Goal: Transaction & Acquisition: Purchase product/service

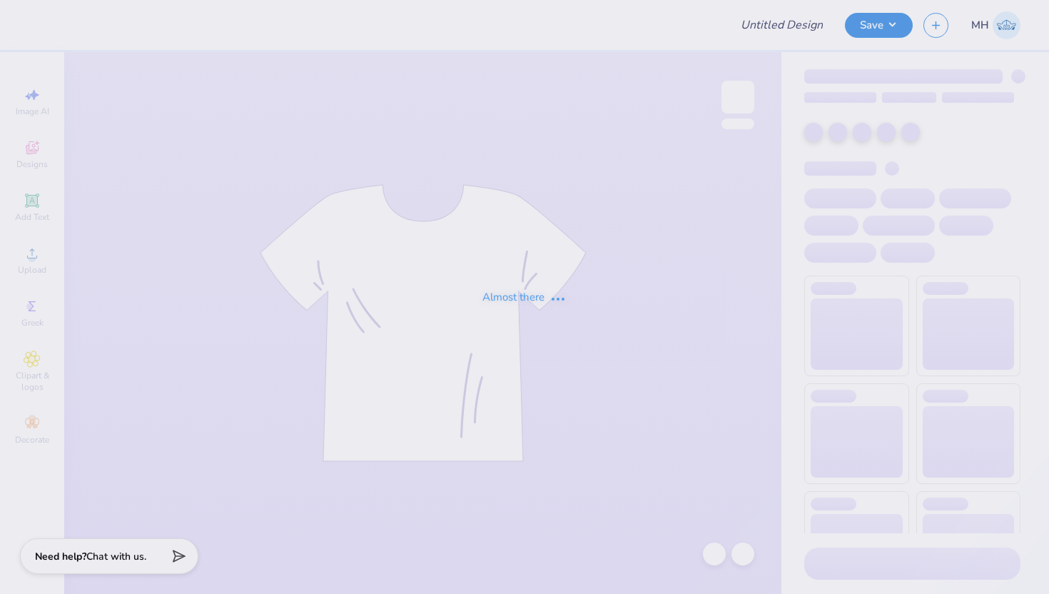
type input "Oak View Group - Bags"
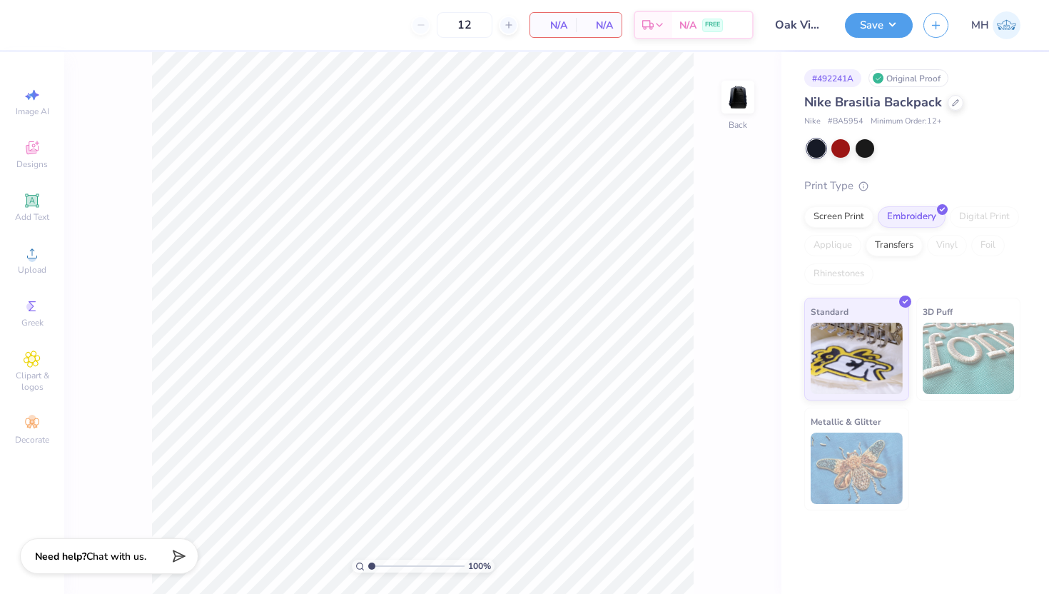
click at [907, 279] on div "Screen Print Embroidery Digital Print Applique Transfers Vinyl Foil Rhinestones" at bounding box center [912, 245] width 216 height 78
click at [952, 107] on div at bounding box center [955, 101] width 16 height 16
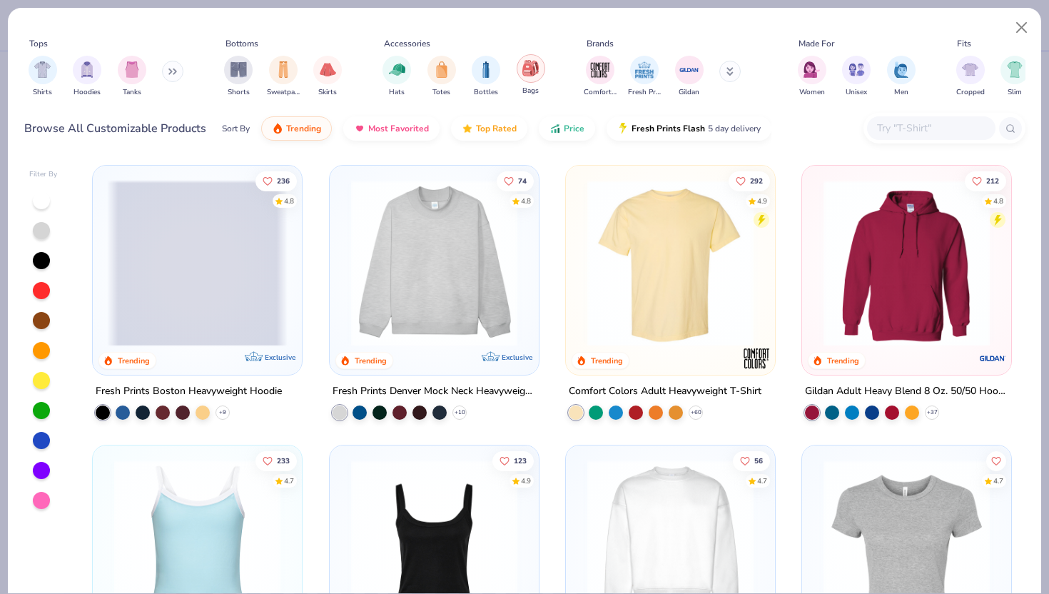
click at [530, 66] on img "filter for Bags" at bounding box center [530, 68] width 16 height 16
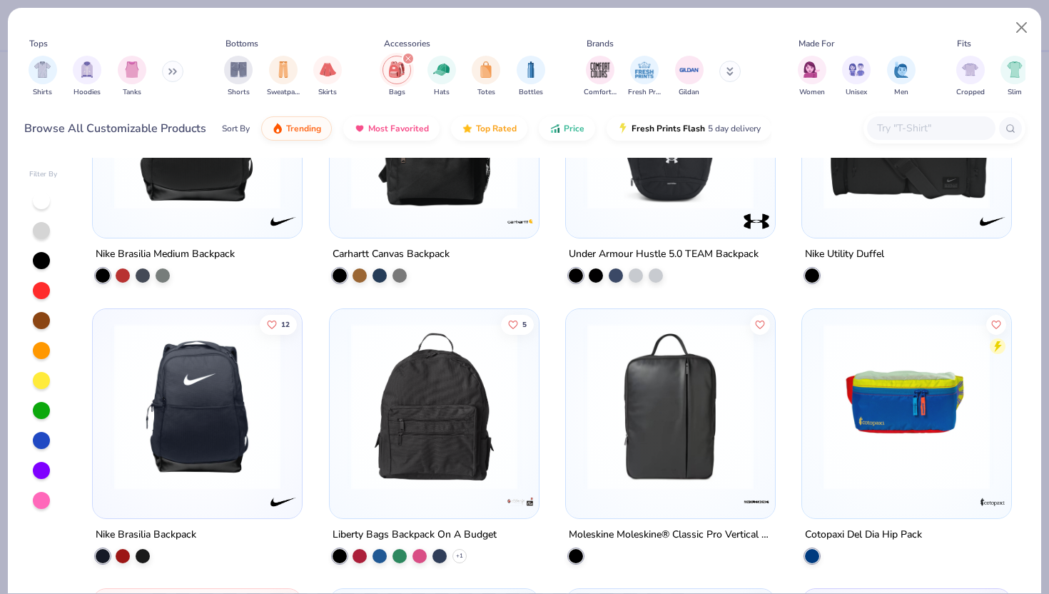
scroll to position [422, 0]
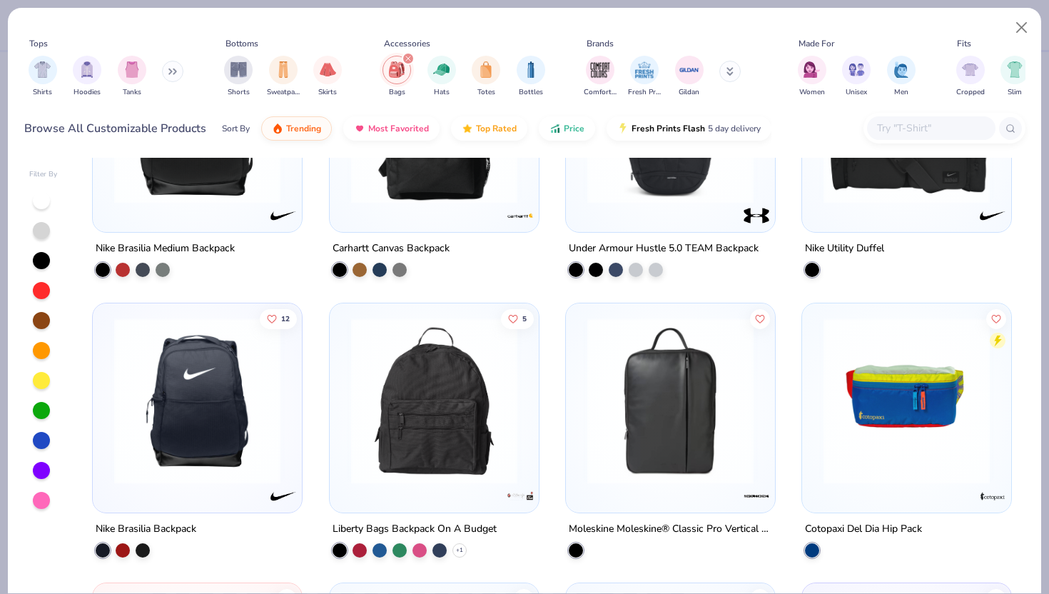
click at [446, 217] on div at bounding box center [434, 127] width 209 height 209
